Goal: Check status: Check status

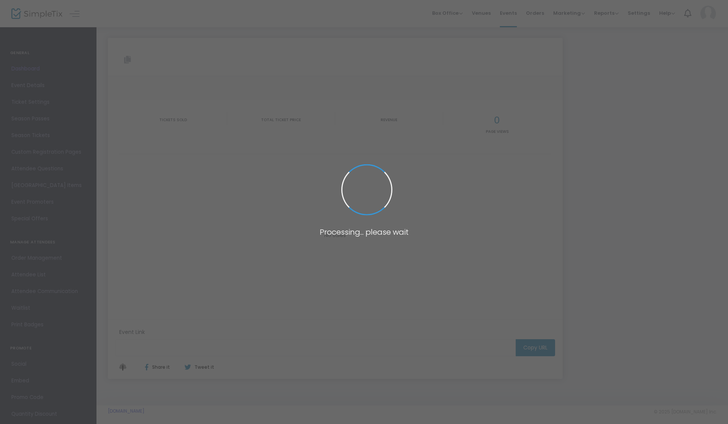
type input "[URL][DOMAIN_NAME]"
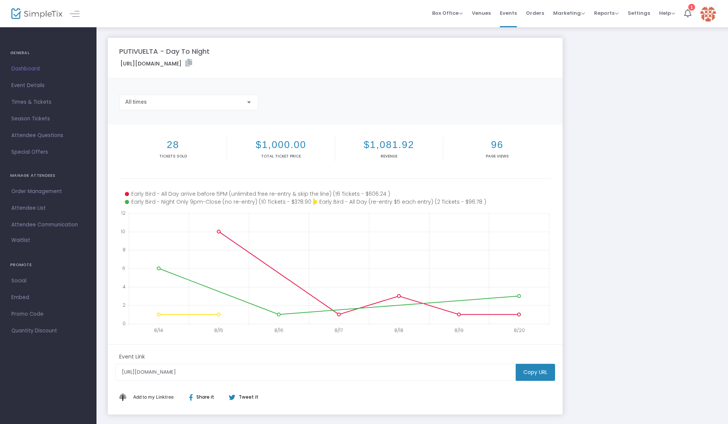
click at [604, 130] on div "PUTIVUELTA - Day To Night [URL][DOMAIN_NAME] Copy All times 28 Tickets sold $1,…" at bounding box center [412, 226] width 616 height 376
